Goal: Use online tool/utility: Utilize a website feature to perform a specific function

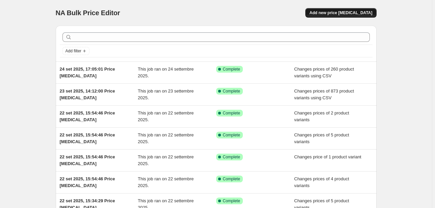
click at [357, 9] on button "Add new price change job" at bounding box center [340, 12] width 71 height 9
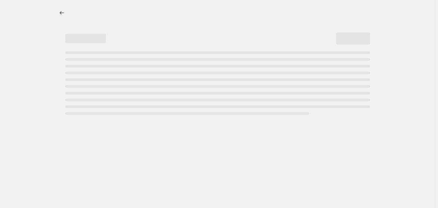
select select "percentage"
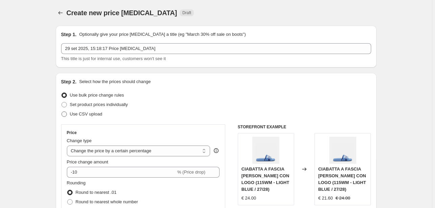
click at [91, 113] on span "Use CSV upload" at bounding box center [86, 113] width 32 height 5
click at [62, 112] on input "Use CSV upload" at bounding box center [61, 111] width 0 height 0
radio input "true"
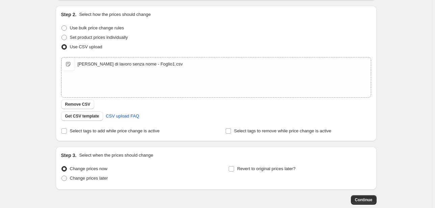
scroll to position [105, 0]
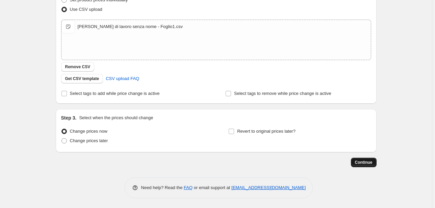
click at [370, 161] on span "Continue" at bounding box center [364, 162] width 18 height 5
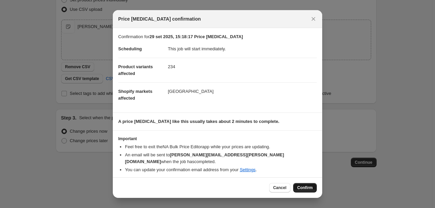
click at [309, 187] on span "Confirm" at bounding box center [305, 187] width 16 height 5
